Goal: Navigation & Orientation: Find specific page/section

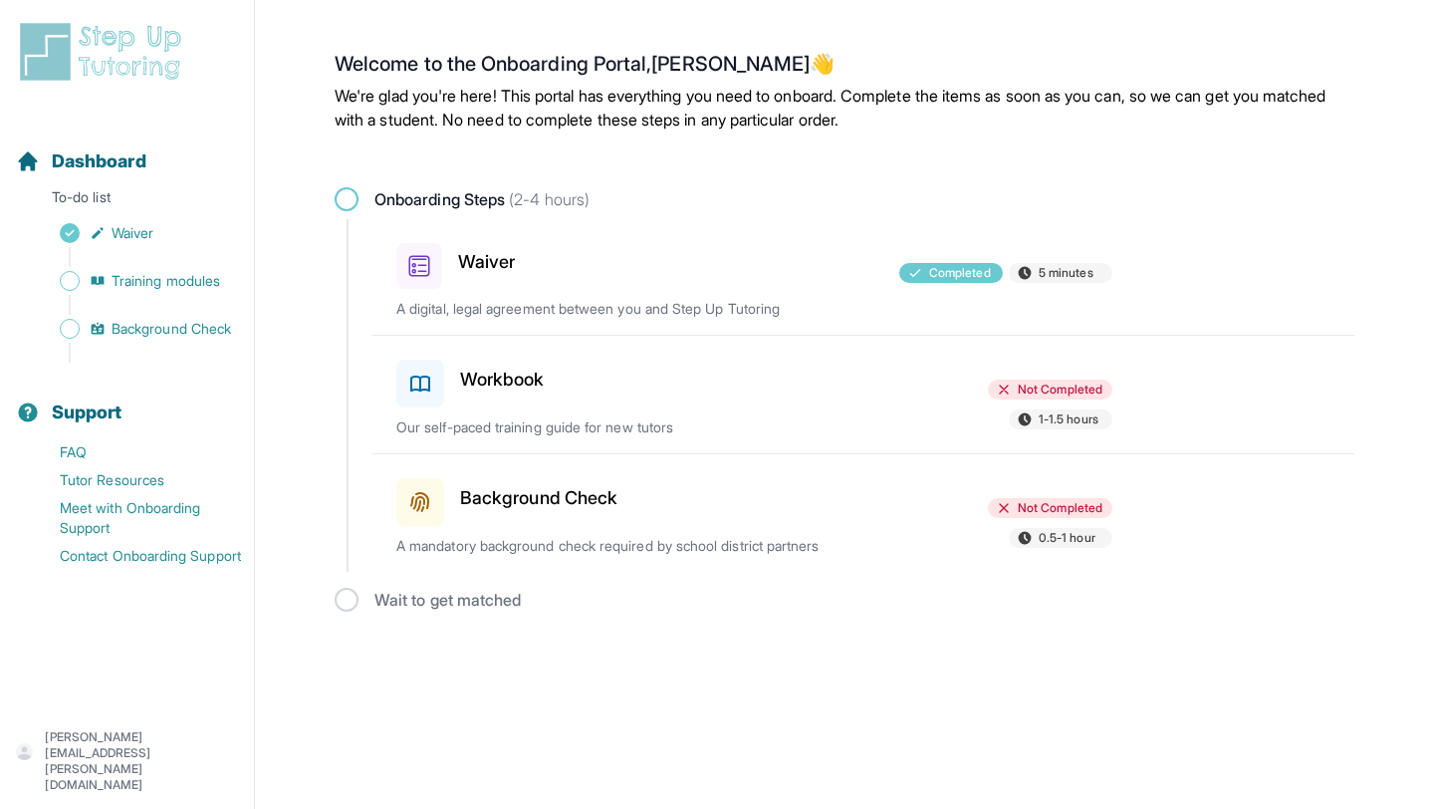
click at [823, 407] on div "Not Completed 1-1.5 hours" at bounding box center [997, 406] width 232 height 54
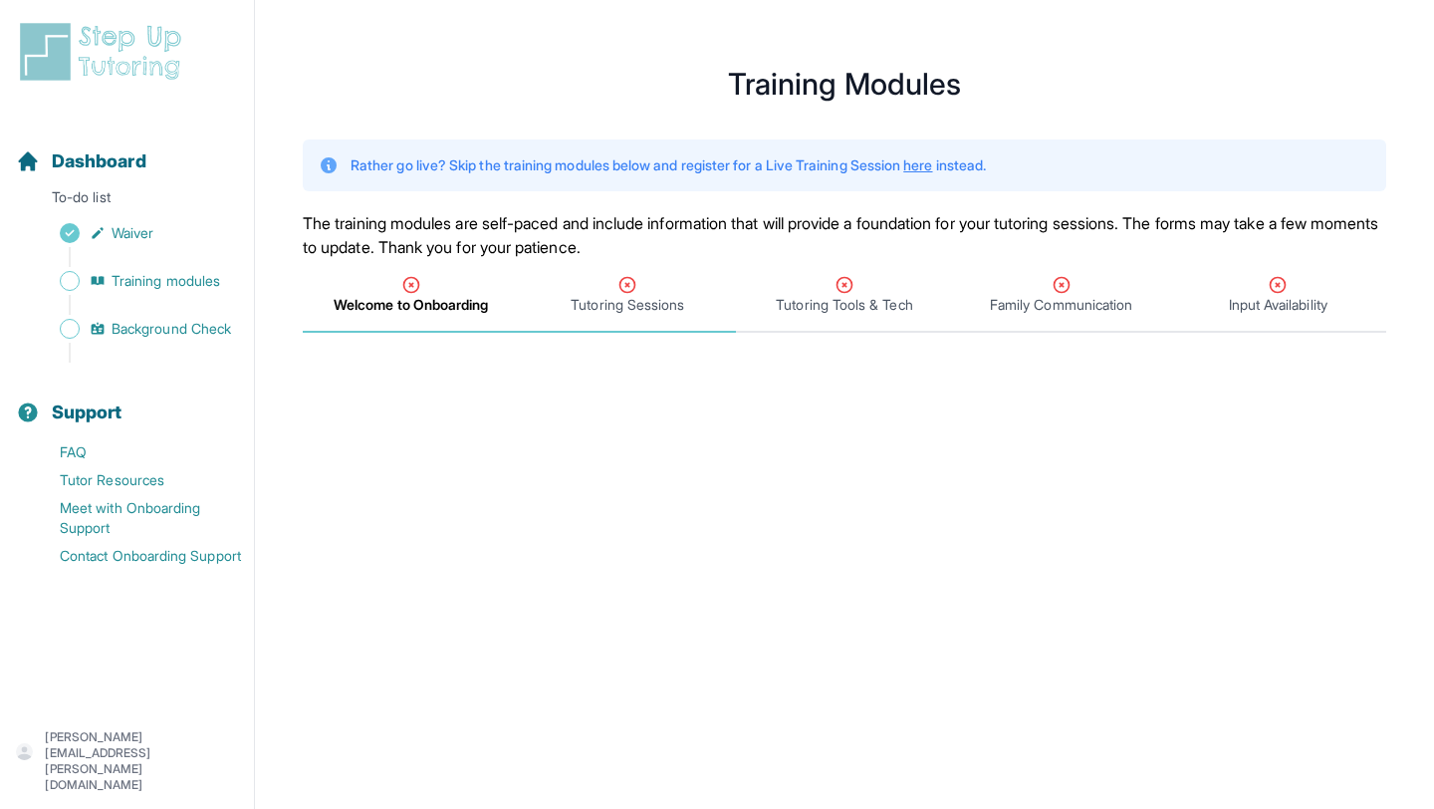
click at [624, 316] on span "Tutoring Sessions" at bounding box center [628, 296] width 217 height 74
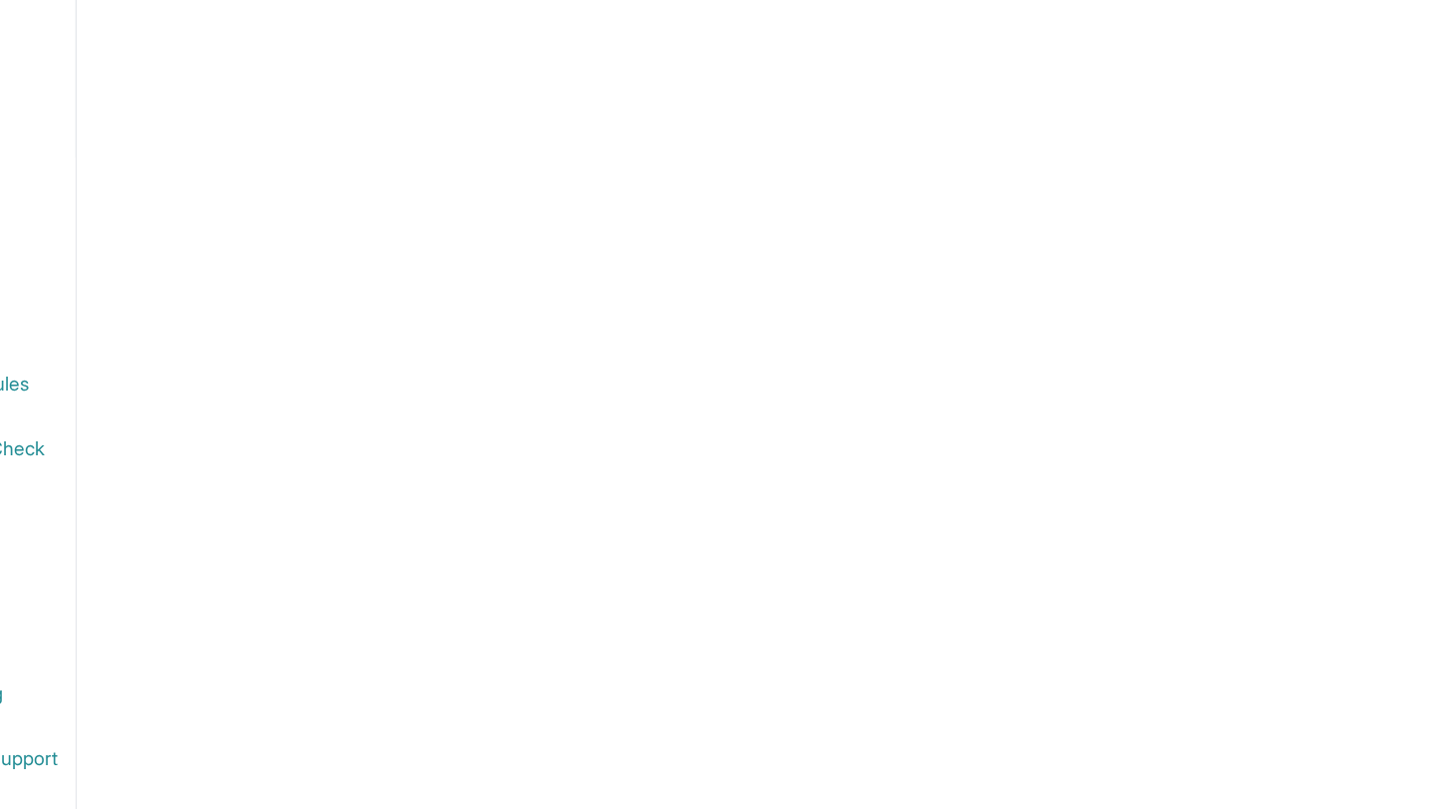
scroll to position [516, 0]
